Goal: Task Accomplishment & Management: Use online tool/utility

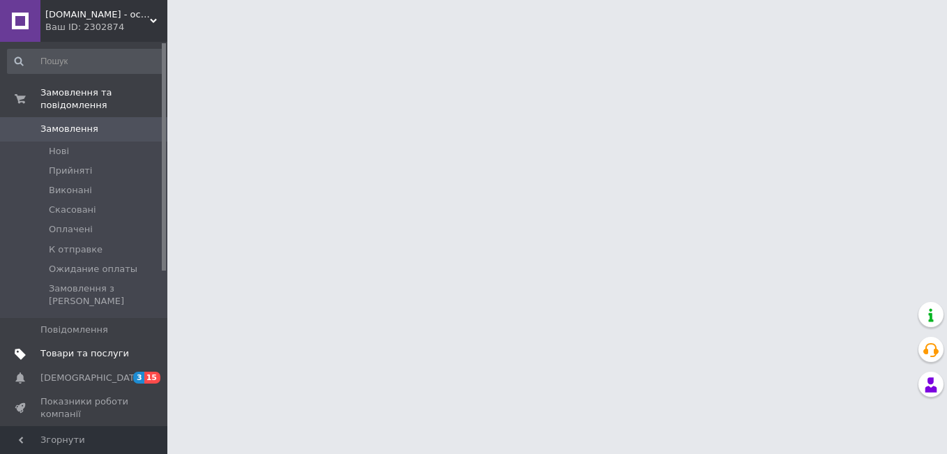
click at [52, 347] on span "Товари та послуги" at bounding box center [84, 353] width 89 height 13
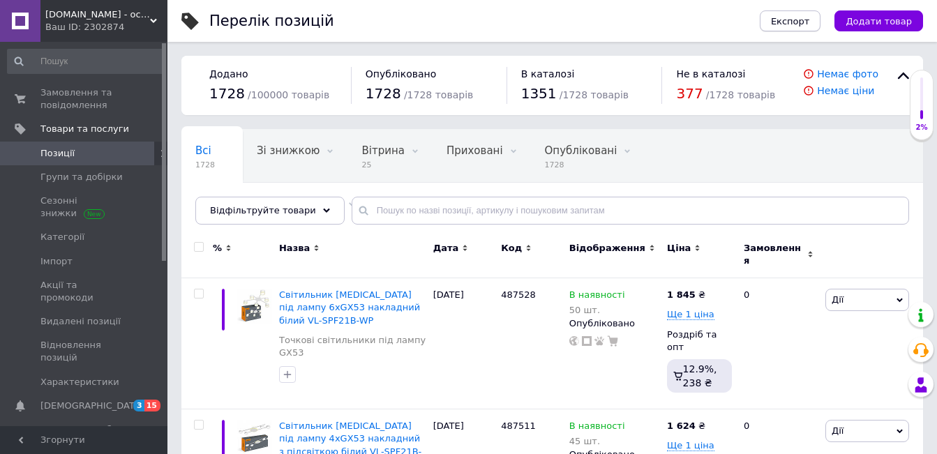
click at [810, 18] on span "Експорт" at bounding box center [790, 21] width 39 height 10
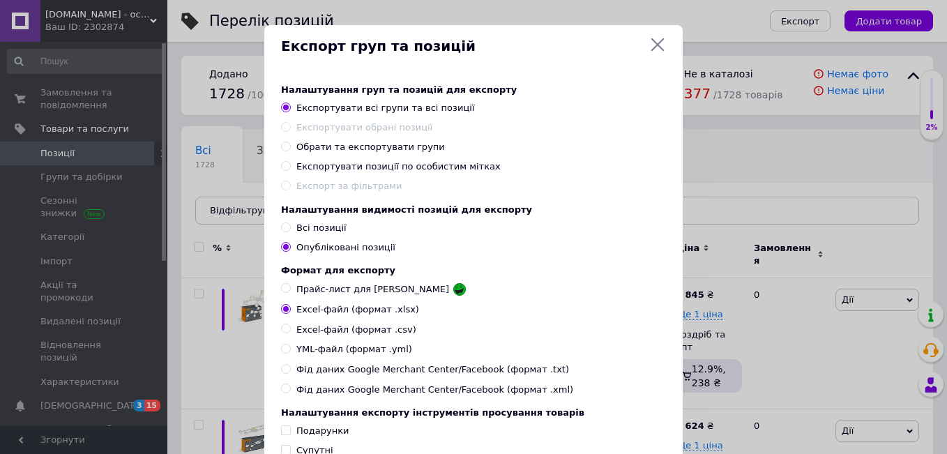
click at [351, 356] on span "YML-файл (формат .yml)" at bounding box center [354, 349] width 116 height 13
click at [290, 353] on input "YML-файл (формат .yml)" at bounding box center [285, 348] width 9 height 9
radio input "true"
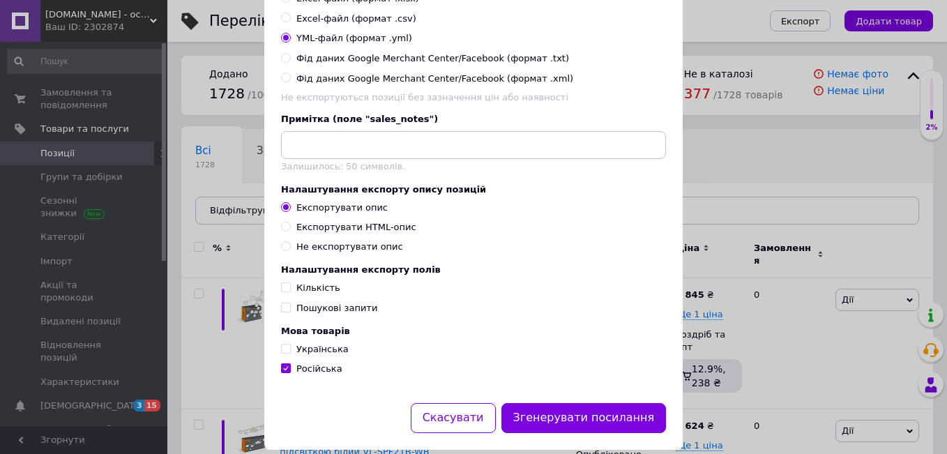
scroll to position [278, 0]
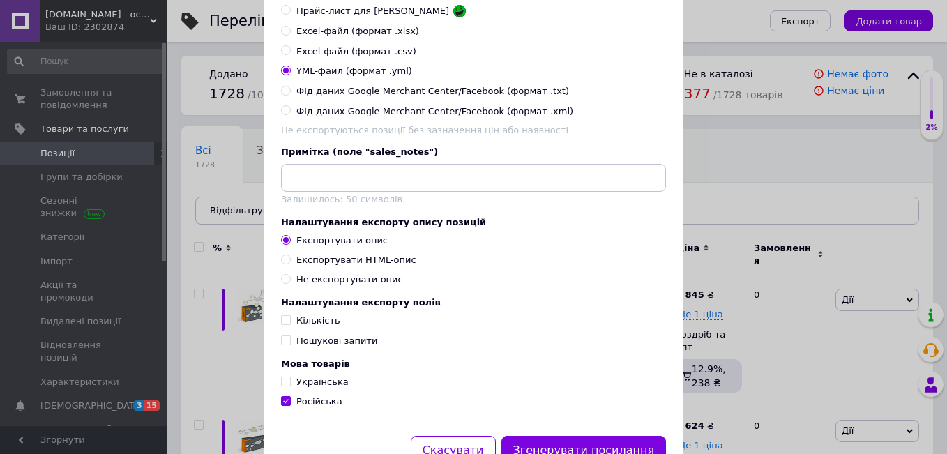
click at [287, 264] on input "Експортувати HTML-опис" at bounding box center [285, 259] width 9 height 9
radio input "true"
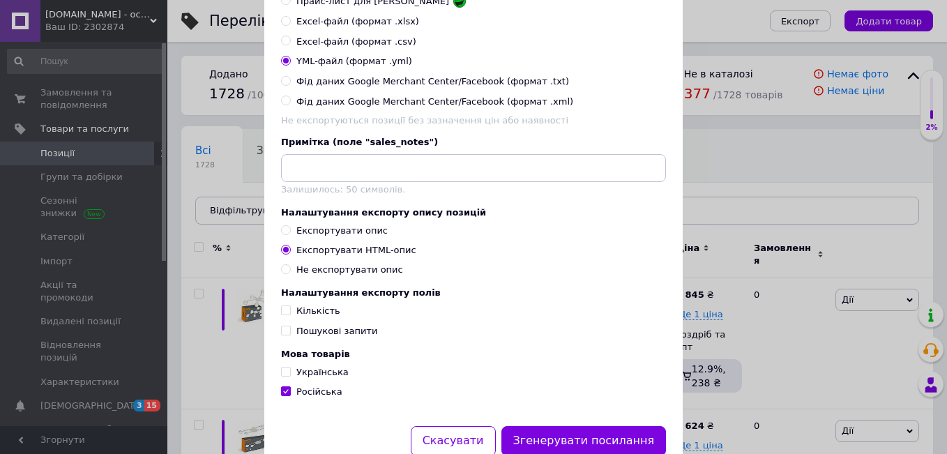
scroll to position [348, 0]
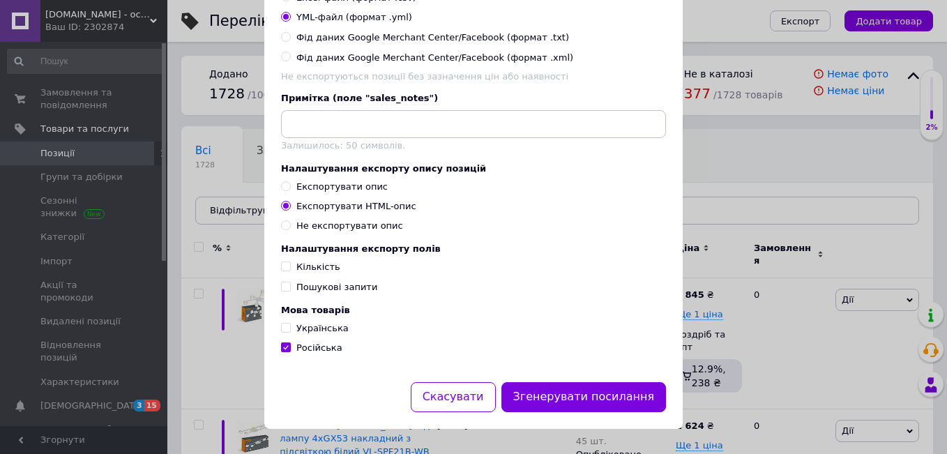
click at [286, 328] on input "Українська" at bounding box center [285, 327] width 9 height 9
checkbox input "true"
click at [284, 264] on input "Кількість" at bounding box center [285, 265] width 9 height 9
checkbox input "true"
click at [282, 284] on input "Пошукові запити" at bounding box center [285, 286] width 9 height 9
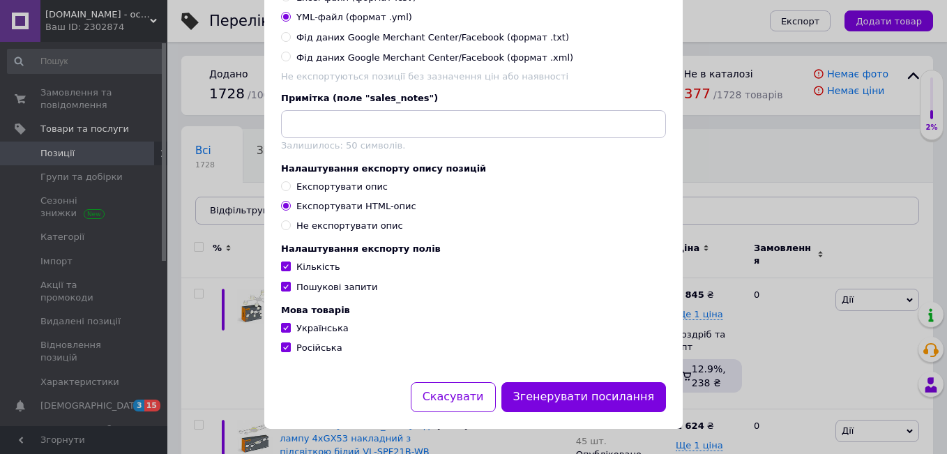
checkbox input "true"
click at [586, 395] on button "Згенерувати посилання" at bounding box center [583, 397] width 165 height 30
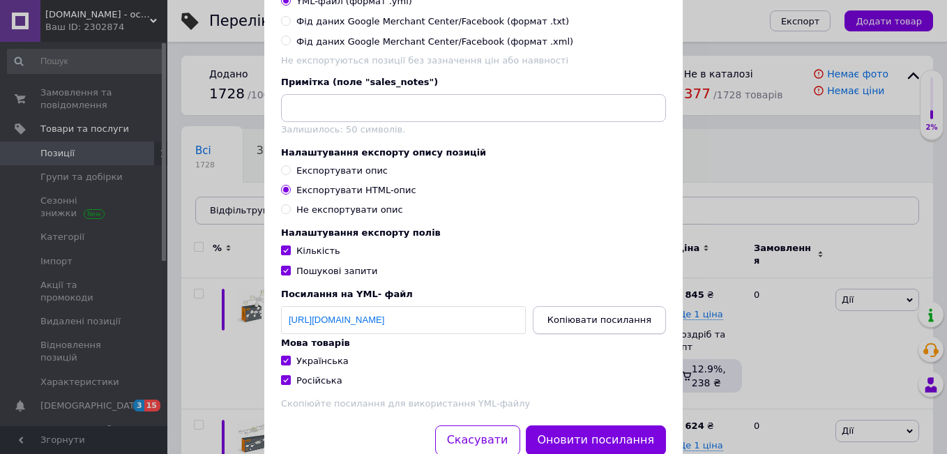
click at [590, 325] on span "Копіювати посилання" at bounding box center [599, 319] width 104 height 10
